Goal: Transaction & Acquisition: Book appointment/travel/reservation

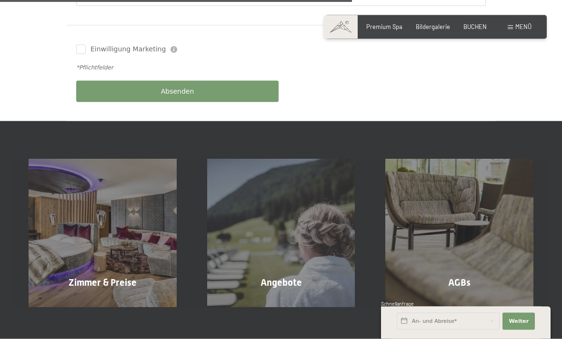
scroll to position [494, 0]
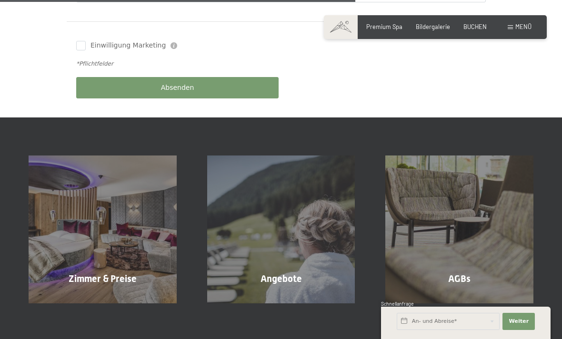
click at [100, 295] on span "Mehr erfahren" at bounding box center [104, 299] width 47 height 9
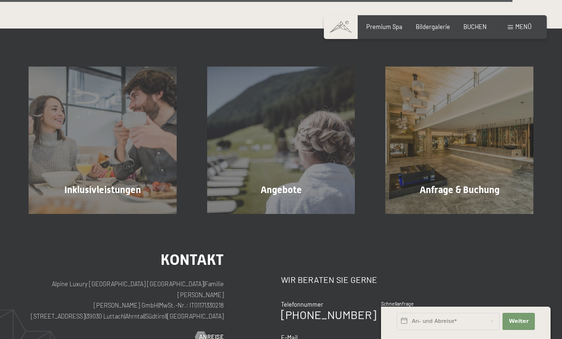
scroll to position [2122, 0]
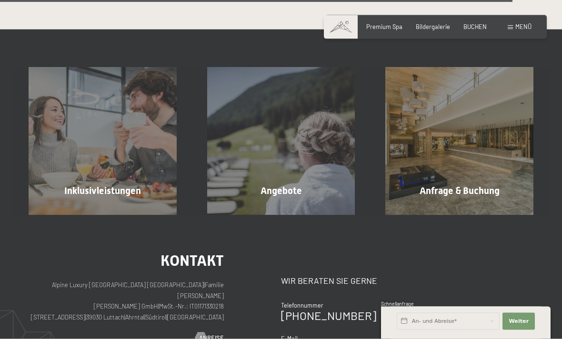
click at [284, 189] on div "Angebote Mehr erfahren" at bounding box center [281, 142] width 179 height 148
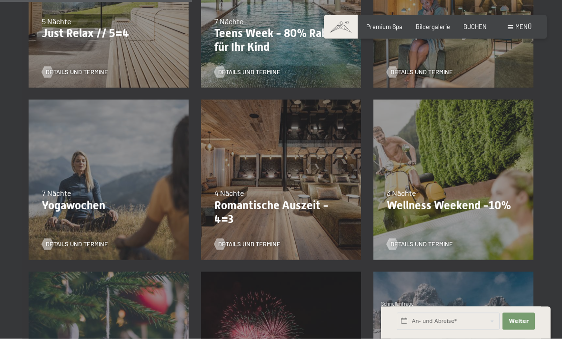
scroll to position [499, 0]
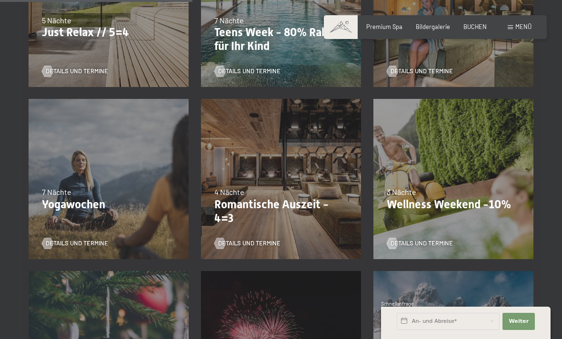
click at [230, 240] on span "Details und Termine" at bounding box center [249, 243] width 62 height 9
